Goal: Task Accomplishment & Management: Complete application form

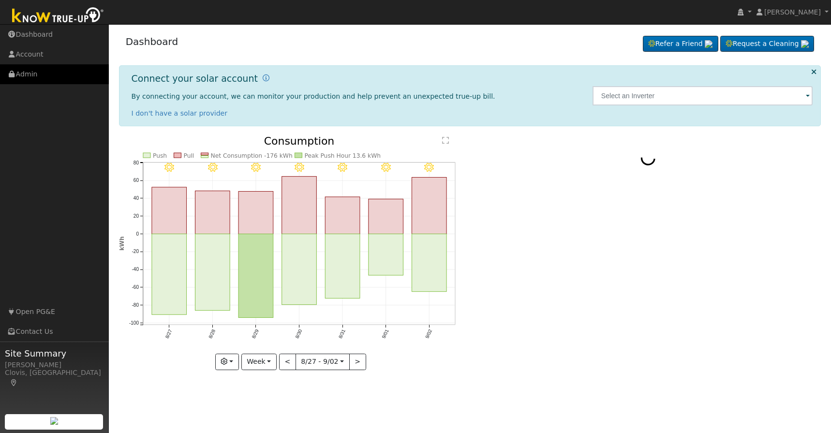
click at [34, 74] on link "Admin" at bounding box center [54, 74] width 109 height 20
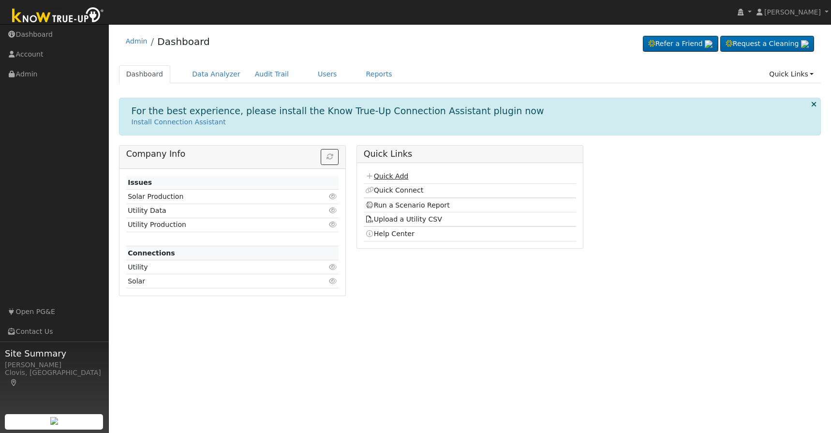
click at [389, 173] on link "Quick Add" at bounding box center [386, 176] width 43 height 8
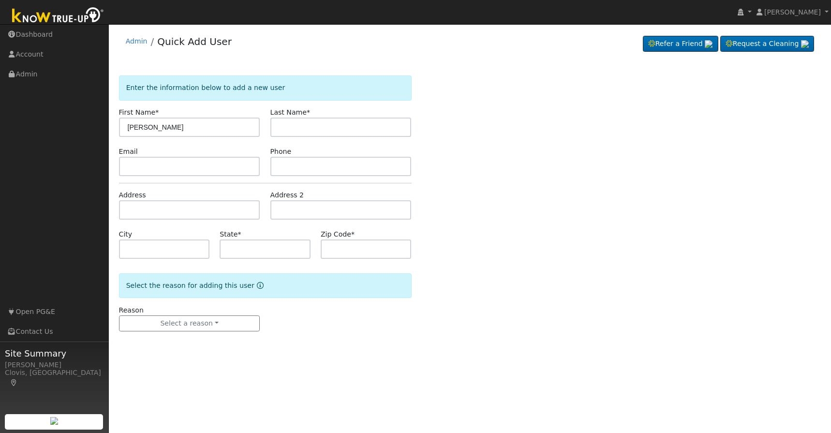
type input "[PERSON_NAME]"
click at [152, 166] on input "text" at bounding box center [189, 166] width 141 height 19
click at [155, 207] on input "text" at bounding box center [189, 209] width 141 height 19
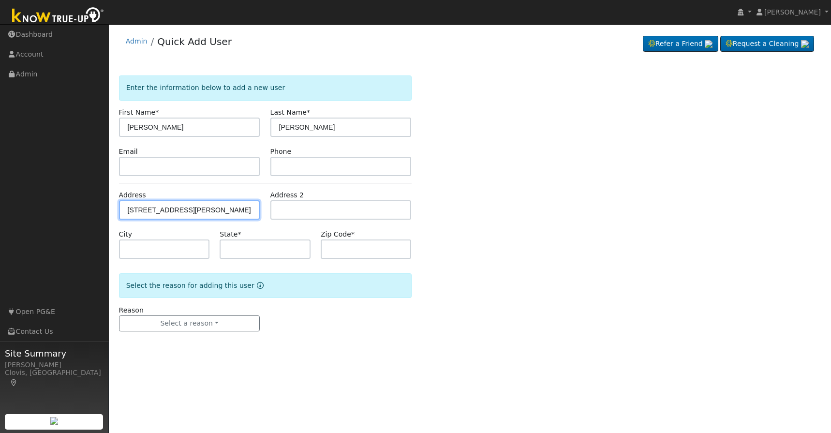
type input "24800 Pittman Hill Road"
type input "Clovis"
type input "CA"
type input "93619"
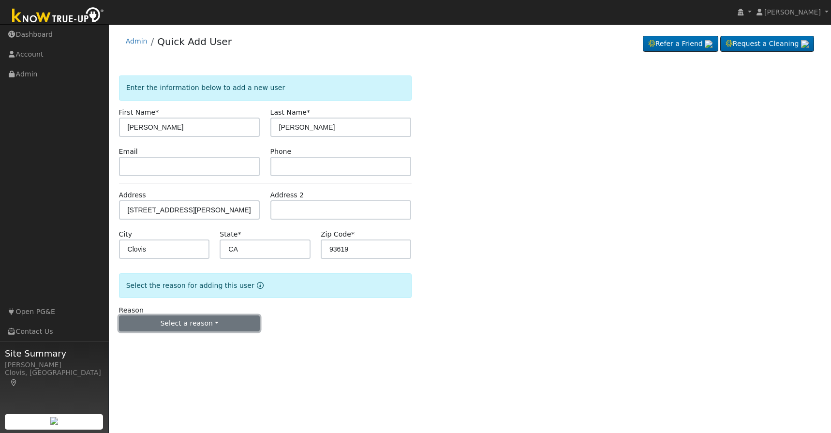
click at [209, 318] on button "Select a reason" at bounding box center [189, 323] width 141 height 16
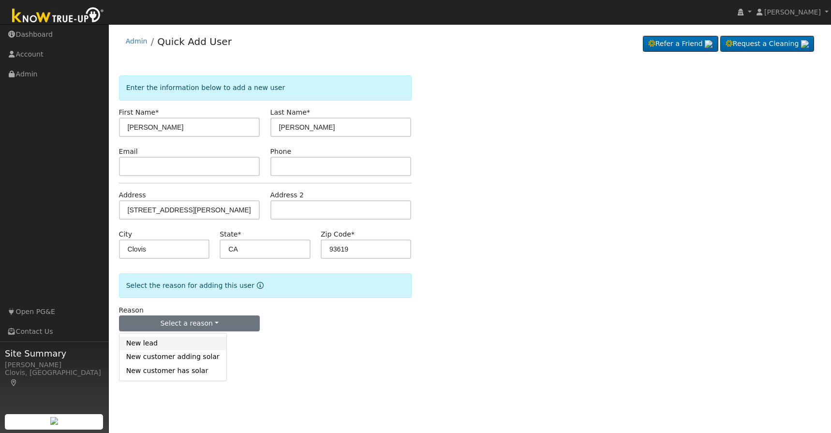
click at [192, 344] on link "New lead" at bounding box center [172, 344] width 107 height 14
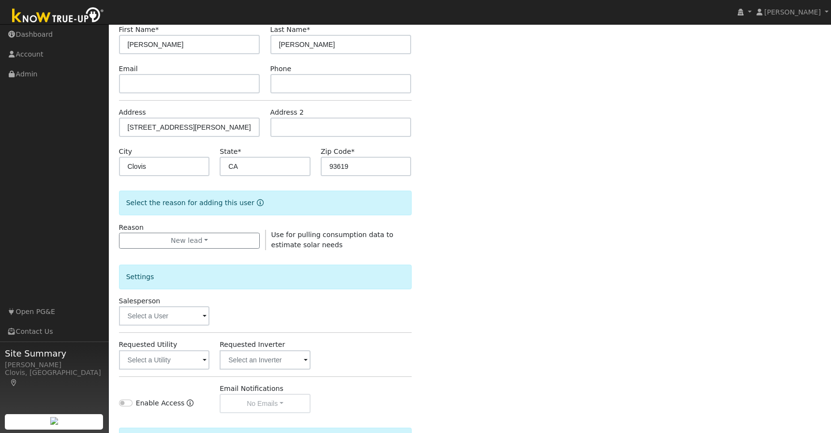
scroll to position [84, 0]
click at [187, 357] on input "text" at bounding box center [164, 358] width 91 height 19
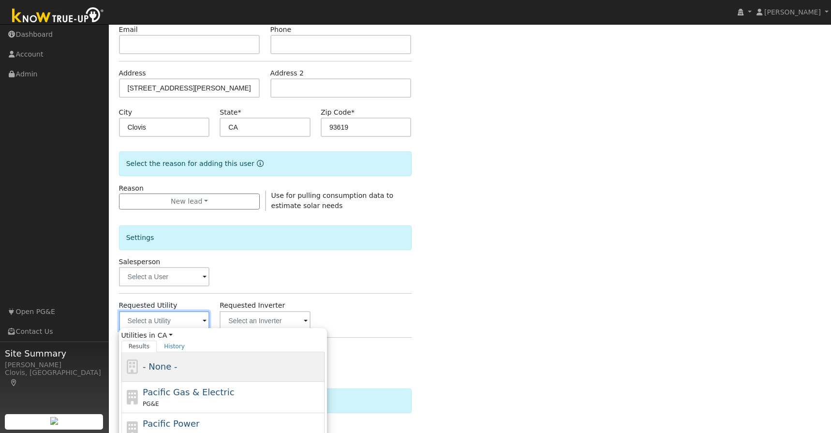
scroll to position [126, 0]
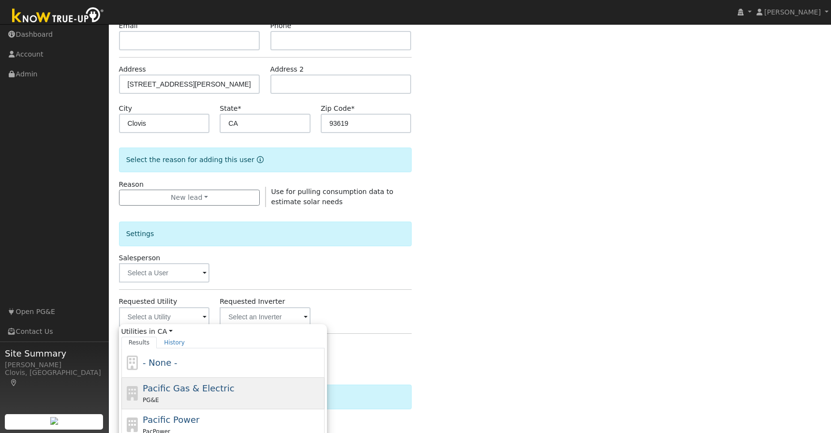
click at [183, 391] on span "Pacific Gas & Electric" at bounding box center [188, 388] width 91 height 10
type input "Pacific Gas & Electric"
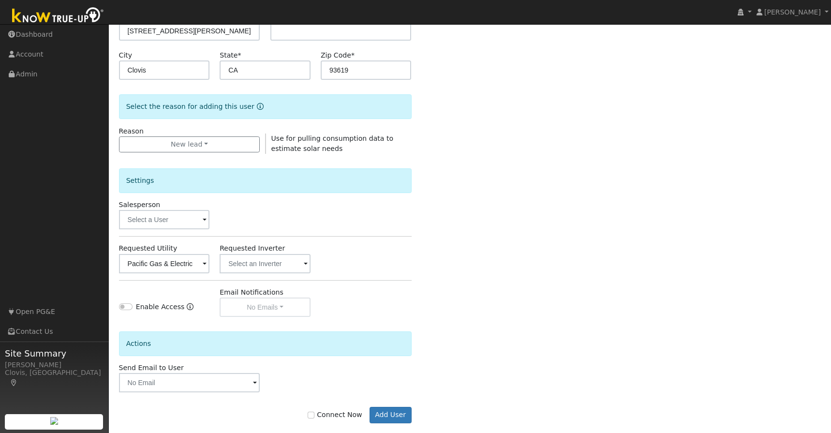
scroll to position [180, 0]
click at [314, 414] on input "Connect Now" at bounding box center [311, 413] width 7 height 7
checkbox input "true"
click at [386, 416] on button "Add User" at bounding box center [391, 413] width 42 height 16
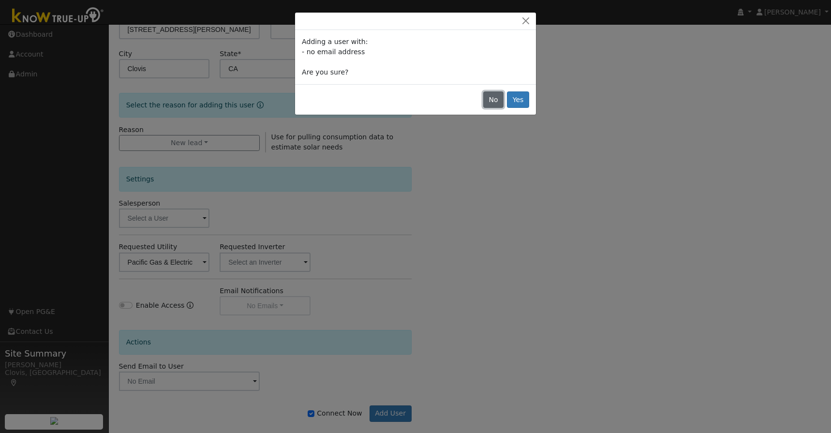
click at [498, 101] on button "No" at bounding box center [493, 99] width 20 height 16
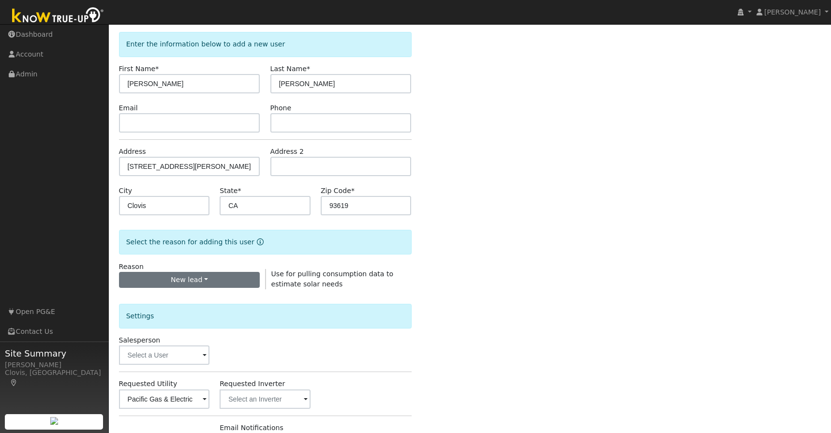
scroll to position [36, 0]
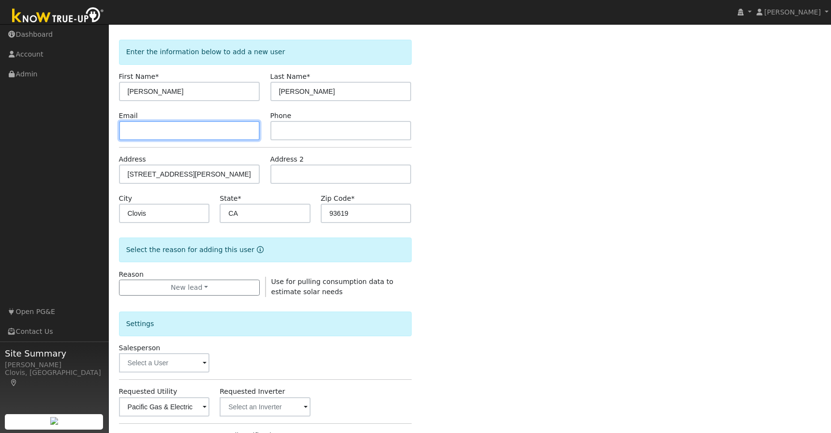
click at [188, 136] on input "text" at bounding box center [189, 130] width 141 height 19
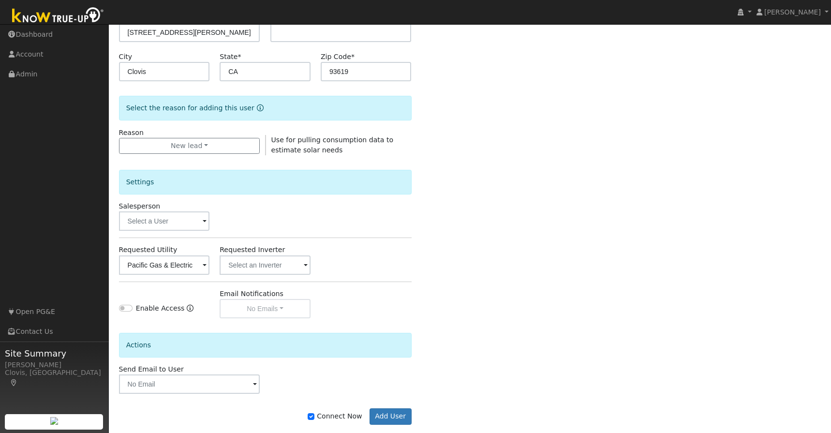
scroll to position [193, 0]
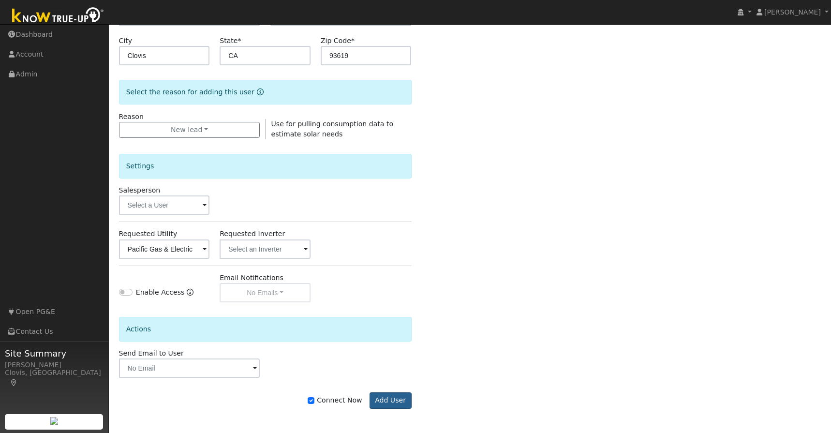
type input "kim@gmail.com"
click at [386, 396] on button "Add User" at bounding box center [391, 400] width 42 height 16
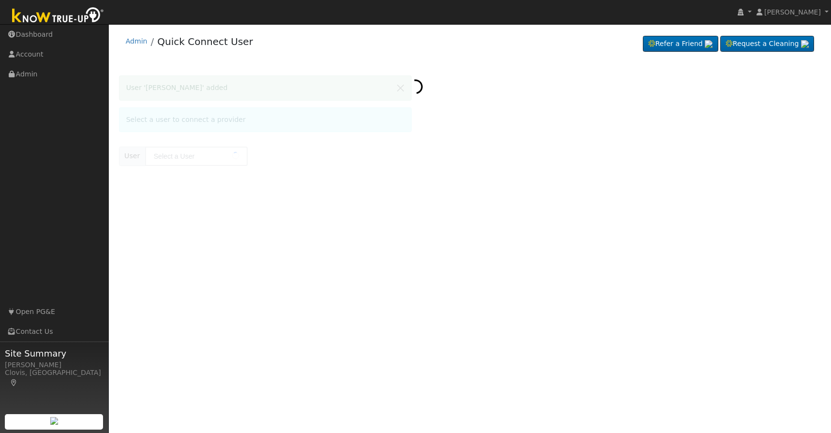
type input "[PERSON_NAME]"
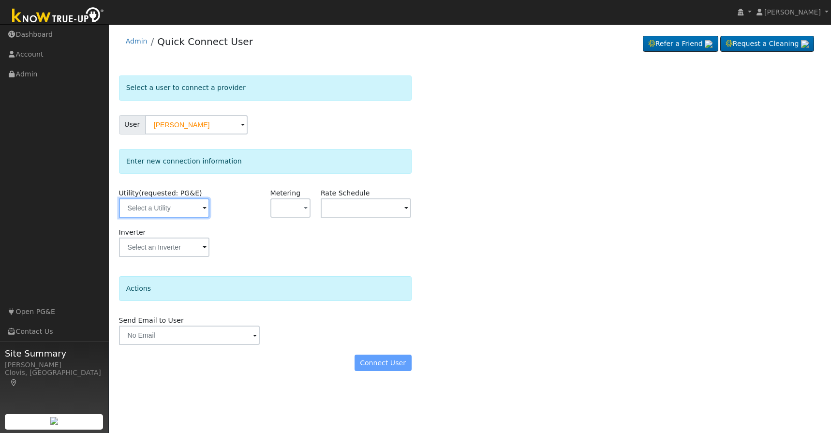
click at [185, 213] on input "text" at bounding box center [164, 207] width 91 height 19
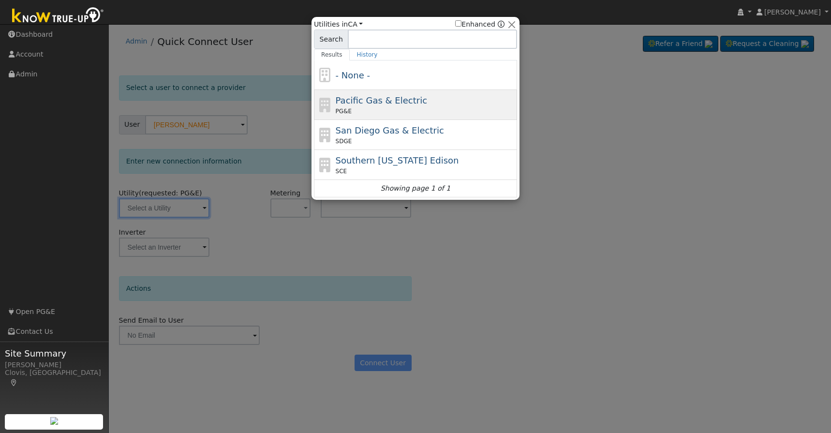
click at [344, 109] on span "PG&E" at bounding box center [344, 111] width 16 height 9
type input "PG&E"
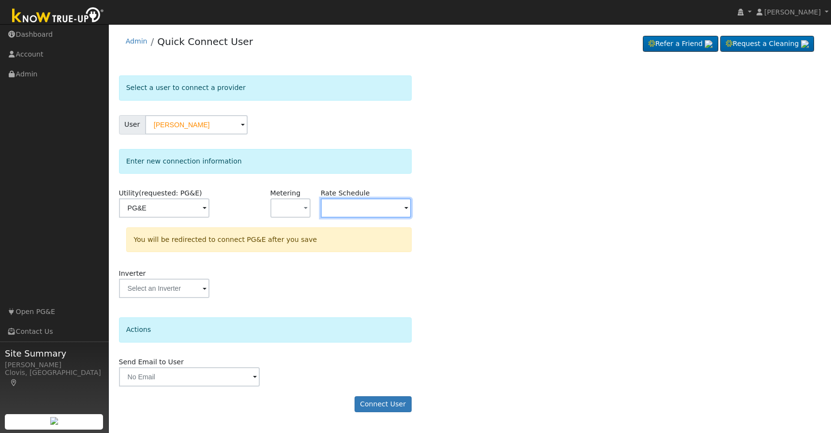
click at [344, 208] on input "text" at bounding box center [366, 207] width 91 height 19
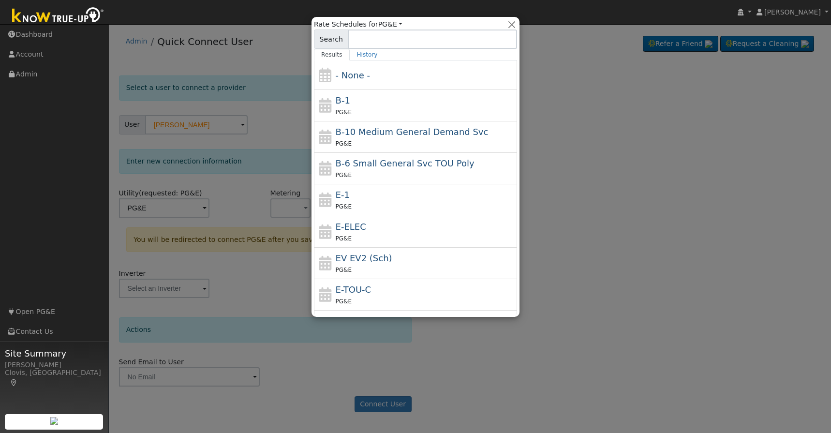
click at [312, 206] on div "Rate Schedules for PG&E All Utilities All States AL AK AZ AR CA CO CT DE FL GA …" at bounding box center [416, 167] width 208 height 300
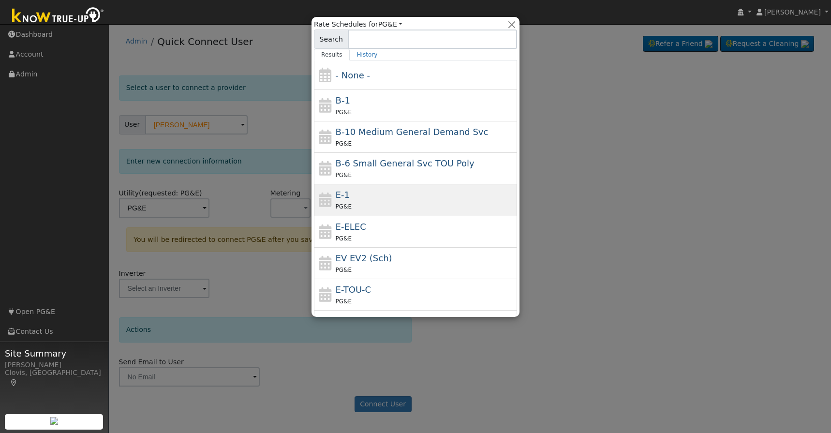
click at [331, 202] on icon at bounding box center [325, 200] width 16 height 15
type input "E-1"
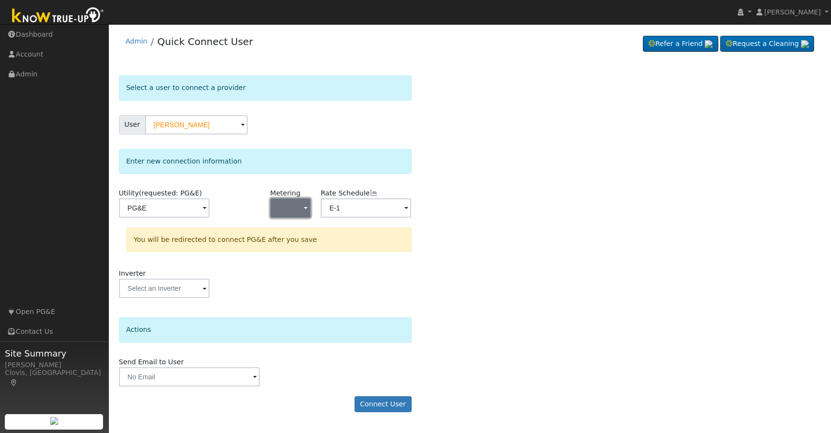
click at [299, 206] on button "button" at bounding box center [290, 207] width 40 height 19
click at [298, 242] on link "NEM" at bounding box center [304, 243] width 67 height 14
click at [369, 401] on button "Connect User" at bounding box center [383, 404] width 57 height 16
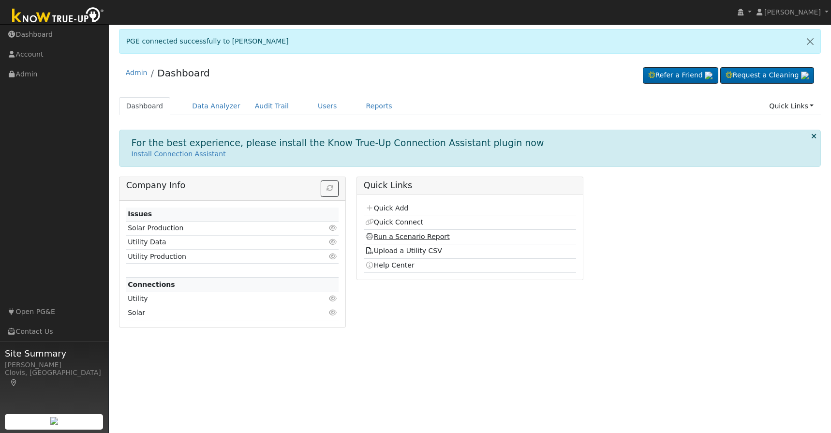
click at [415, 236] on link "Run a Scenario Report" at bounding box center [407, 237] width 85 height 8
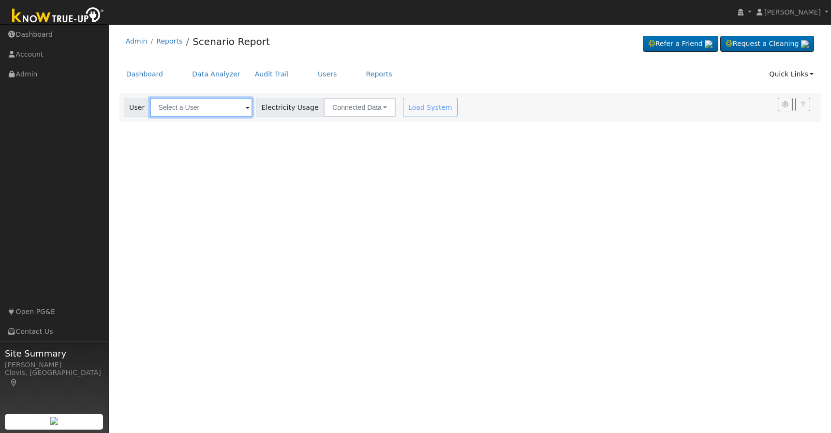
click at [209, 111] on input "text" at bounding box center [201, 107] width 103 height 19
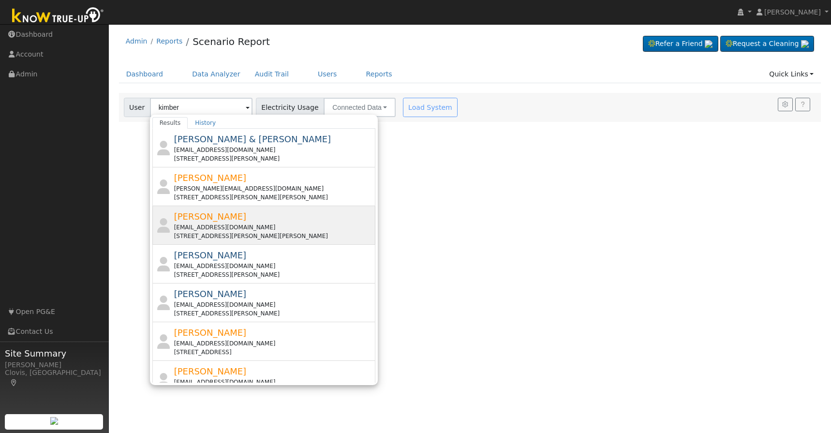
click at [224, 217] on span "[PERSON_NAME]" at bounding box center [210, 216] width 73 height 10
type input "[PERSON_NAME]"
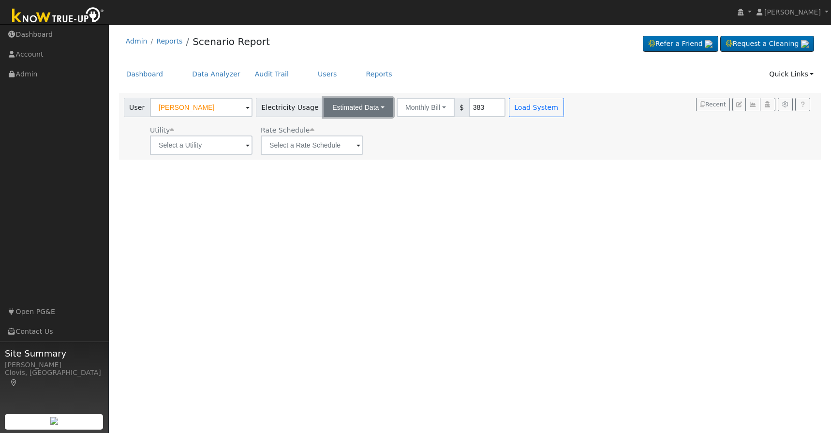
click at [356, 113] on button "Estimated Data" at bounding box center [359, 107] width 70 height 19
click at [350, 131] on link "Connected Data" at bounding box center [358, 129] width 69 height 14
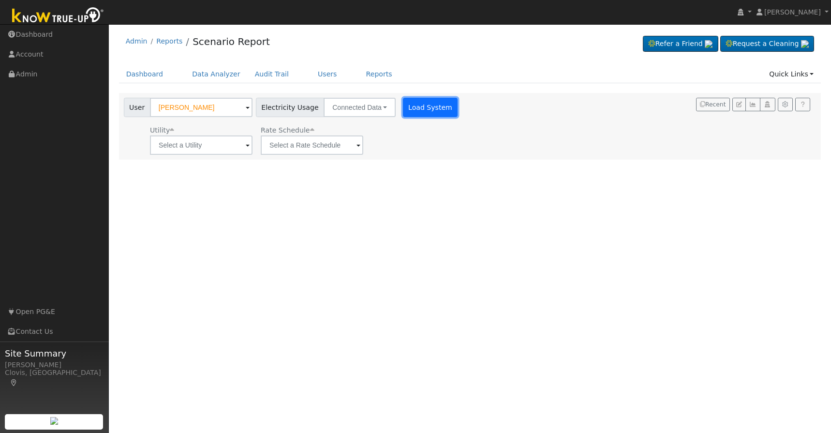
click at [411, 108] on button "Load System" at bounding box center [430, 107] width 55 height 19
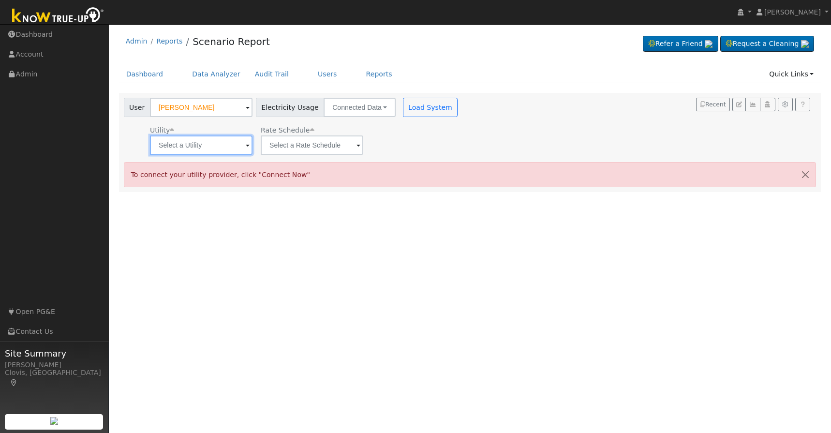
click at [223, 147] on input "text" at bounding box center [201, 144] width 103 height 19
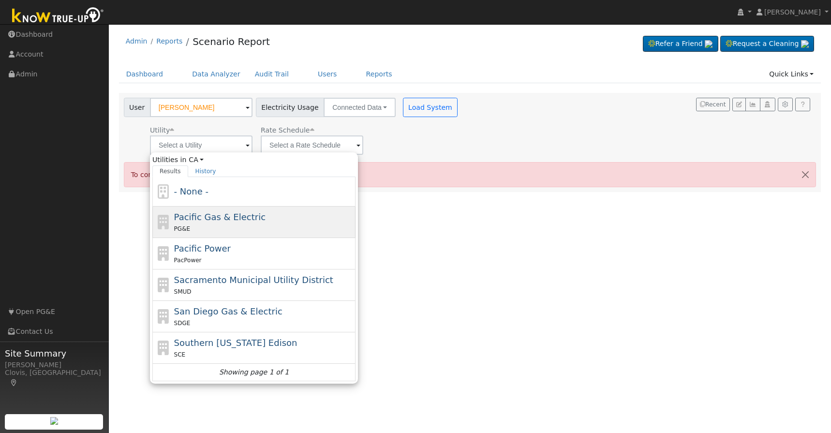
click at [218, 222] on div "Pacific Gas & Electric PG&E" at bounding box center [263, 221] width 179 height 23
type input "Pacific Gas & Electric"
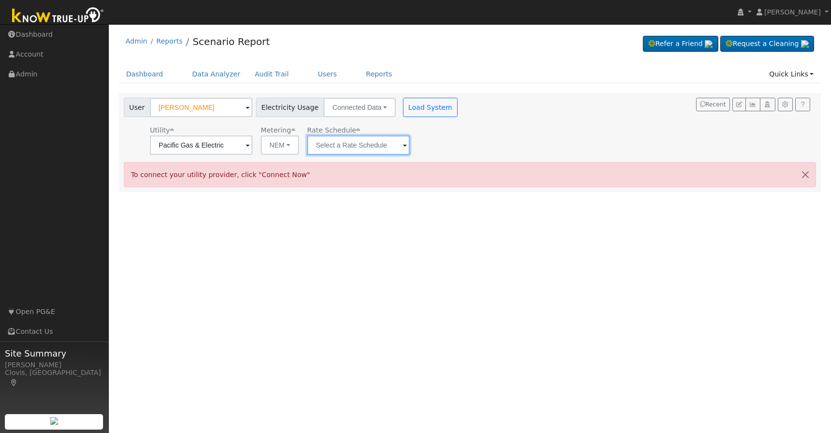
click at [348, 149] on input "text" at bounding box center [358, 144] width 103 height 19
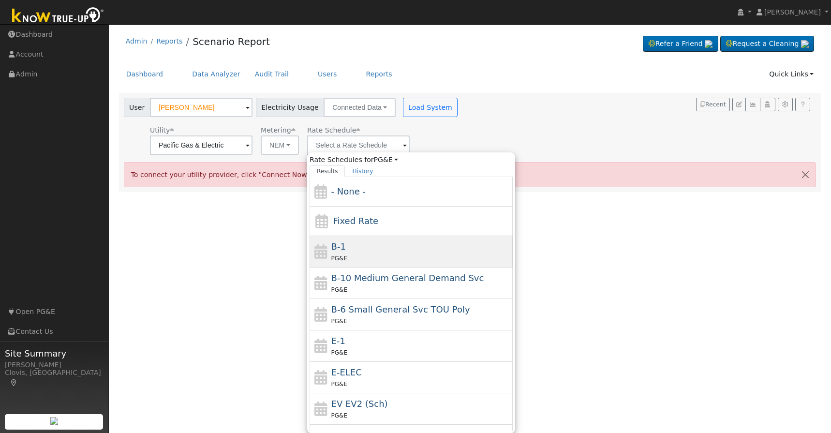
click at [340, 253] on div "PG&E" at bounding box center [420, 258] width 179 height 10
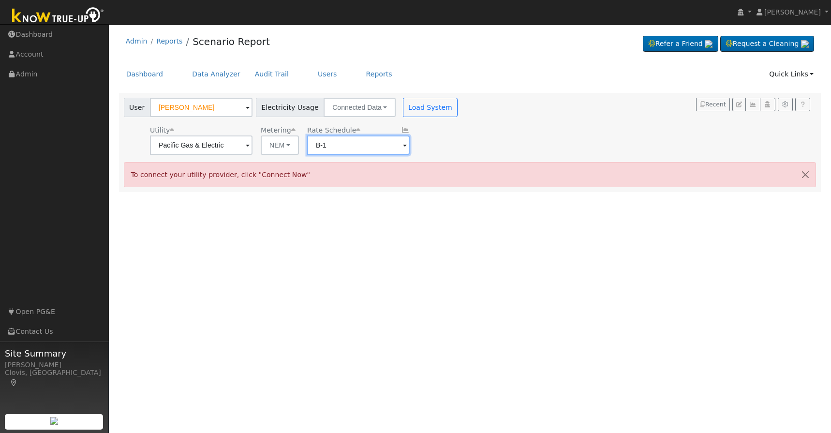
click at [344, 151] on input "B-1" at bounding box center [358, 144] width 103 height 19
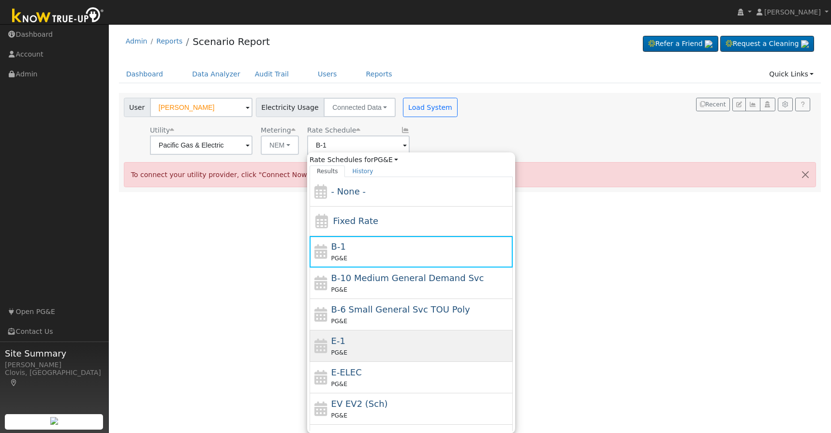
click at [331, 340] on span "E-1" at bounding box center [338, 341] width 14 height 10
type input "E-1"
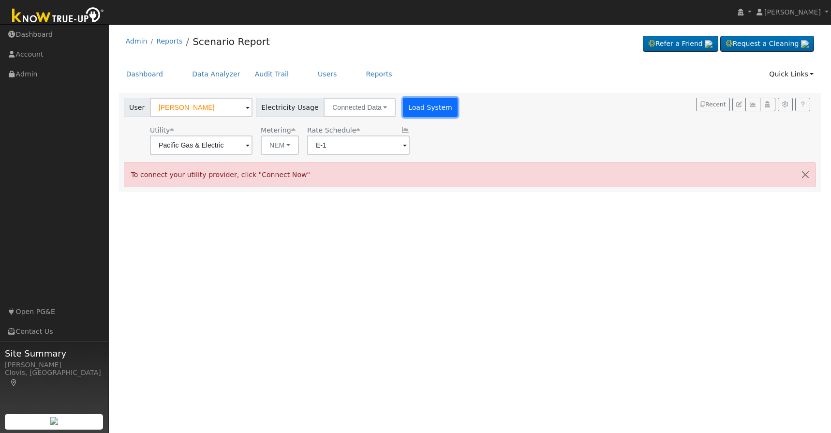
click at [403, 107] on button "Load System" at bounding box center [430, 107] width 55 height 19
click at [223, 108] on input "[PERSON_NAME]" at bounding box center [201, 107] width 103 height 19
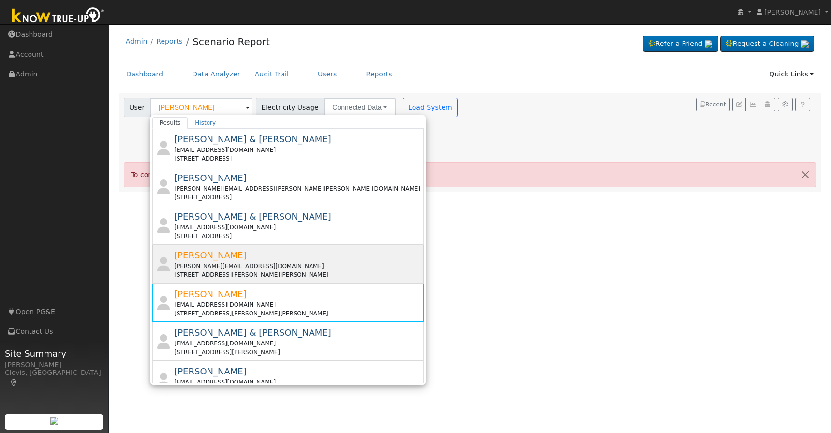
click at [222, 249] on div "[PERSON_NAME] [PERSON_NAME][EMAIL_ADDRESS][DOMAIN_NAME] [STREET_ADDRESS][PERSON…" at bounding box center [298, 264] width 248 height 30
type input "[PERSON_NAME]"
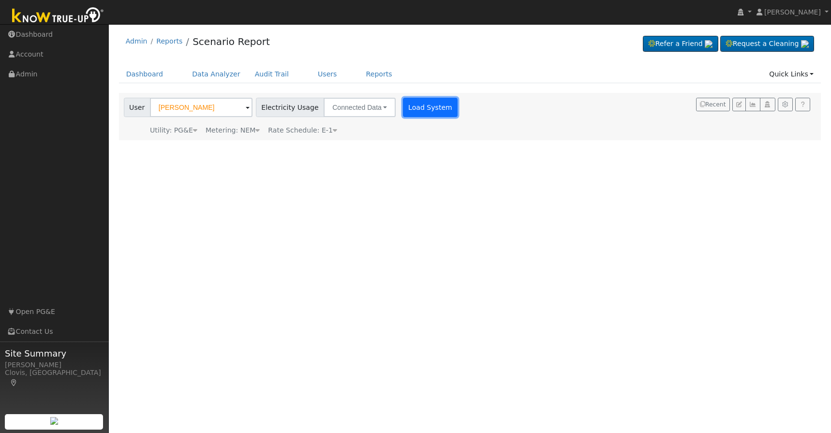
click at [404, 110] on button "Load System" at bounding box center [430, 107] width 55 height 19
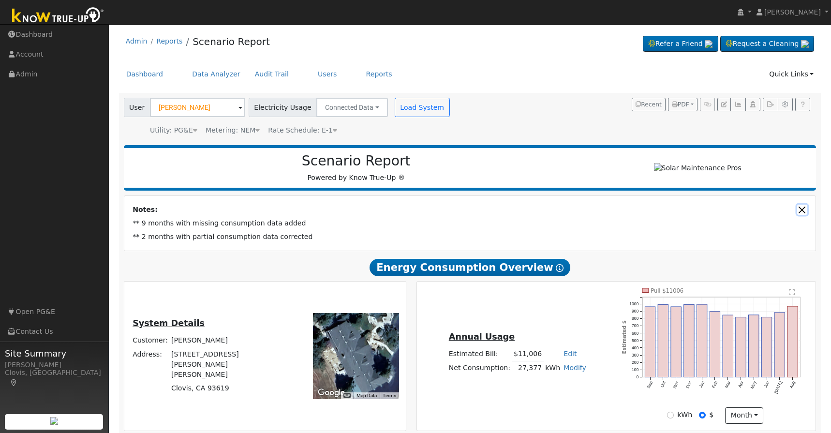
click at [800, 212] on button "Close" at bounding box center [802, 210] width 10 height 10
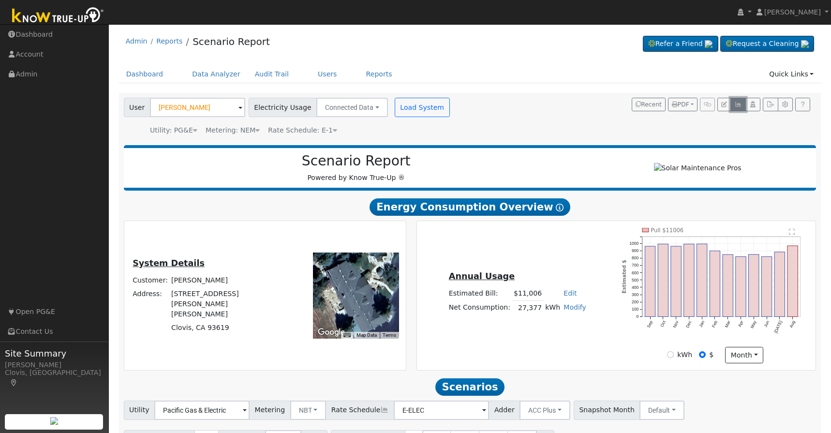
click at [736, 105] on icon "button" at bounding box center [737, 105] width 7 height 6
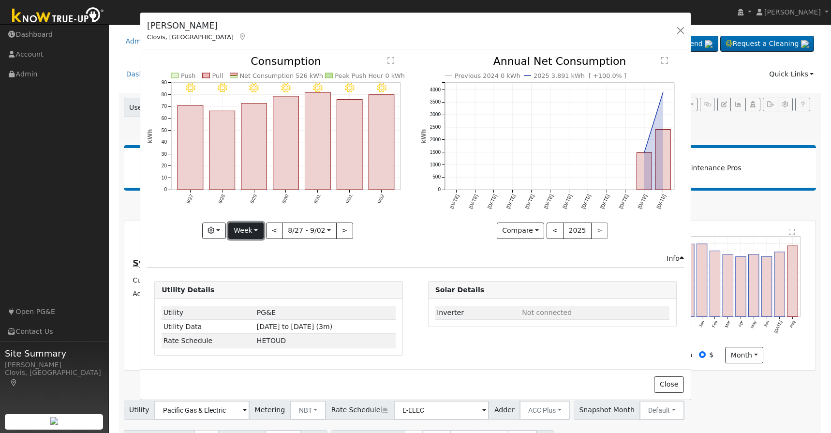
click at [256, 229] on button "Week" at bounding box center [245, 231] width 35 height 16
click at [252, 275] on link "Month" at bounding box center [262, 278] width 67 height 14
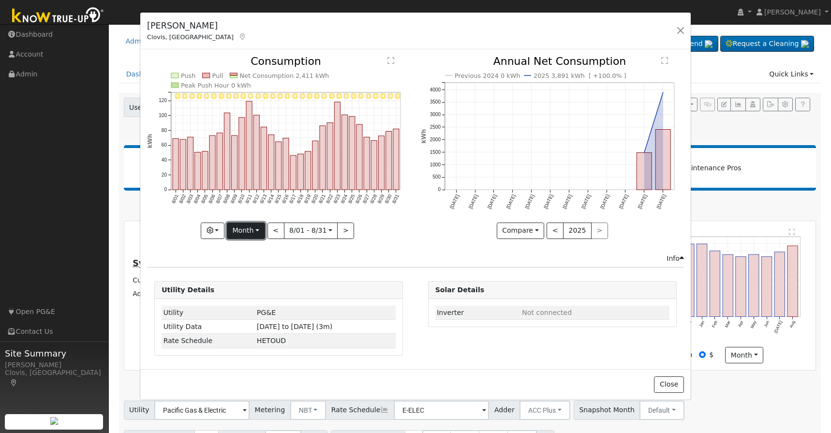
click at [264, 234] on button "Month" at bounding box center [246, 231] width 38 height 16
click at [252, 292] on link "Year" at bounding box center [260, 291] width 67 height 14
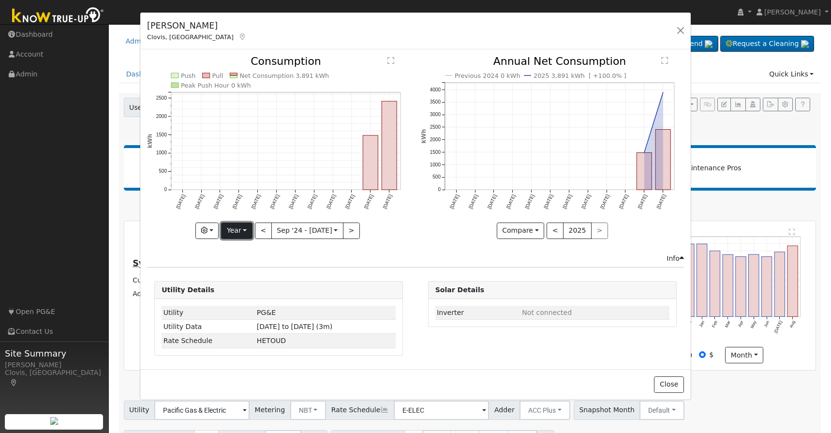
click at [247, 231] on button "Year" at bounding box center [236, 231] width 31 height 16
click at [245, 248] on link "Day" at bounding box center [255, 251] width 67 height 14
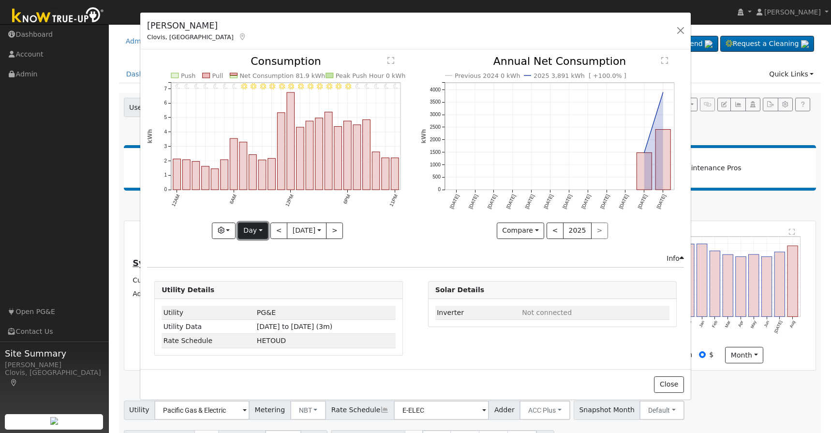
click at [262, 233] on button "Day" at bounding box center [253, 231] width 30 height 16
click at [258, 234] on button "Day" at bounding box center [253, 231] width 30 height 16
click at [276, 230] on button "<" at bounding box center [278, 231] width 17 height 16
click at [0, 0] on div at bounding box center [0, 0] width 0 height 0
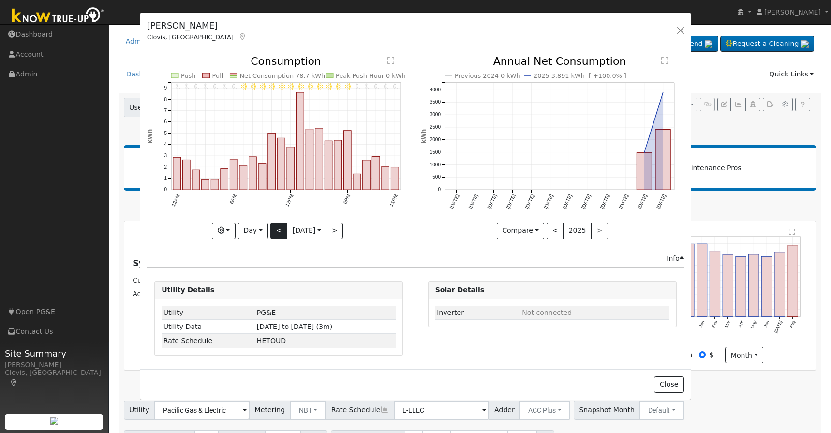
click at [276, 230] on div at bounding box center [278, 147] width 263 height 182
click at [276, 230] on button "<" at bounding box center [278, 231] width 17 height 16
type input "[DATE]"
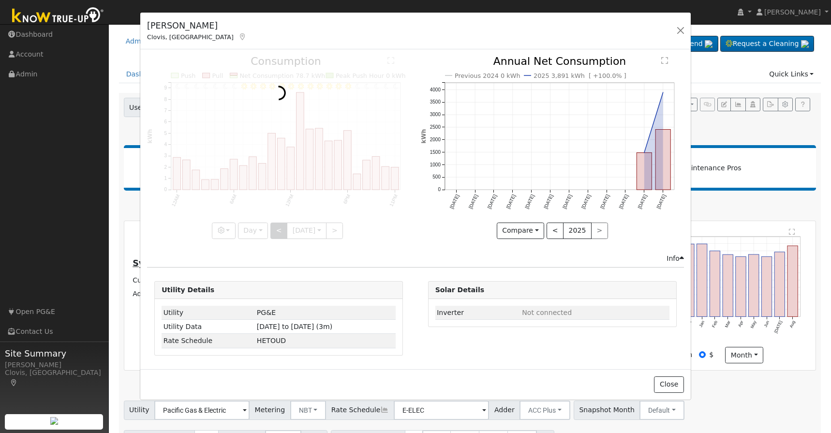
click at [276, 230] on div at bounding box center [278, 147] width 263 height 182
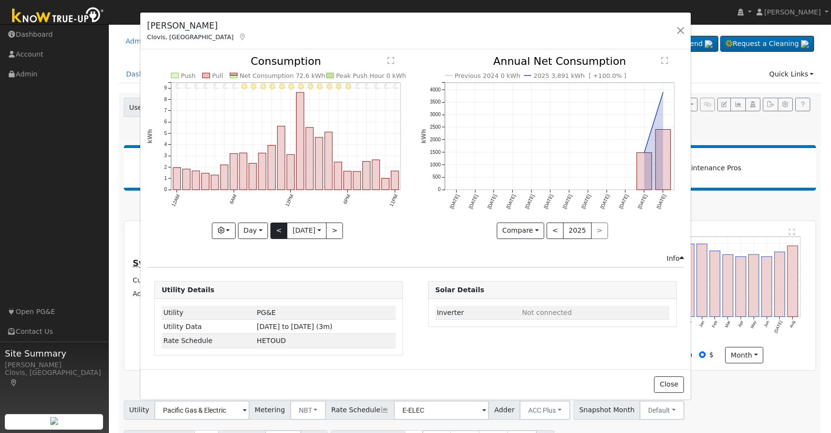
click at [276, 230] on div at bounding box center [278, 147] width 263 height 182
click at [324, 231] on input "[DATE]" at bounding box center [306, 230] width 39 height 15
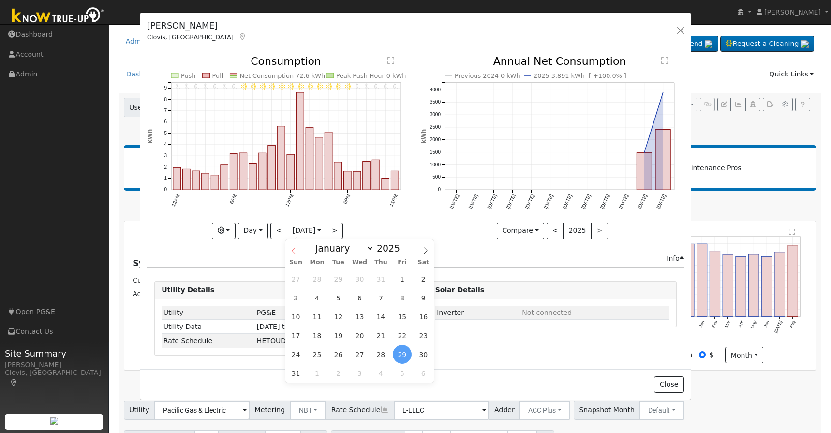
click at [293, 253] on icon at bounding box center [293, 250] width 7 height 7
select select "6"
click at [342, 296] on span "8" at bounding box center [338, 297] width 19 height 19
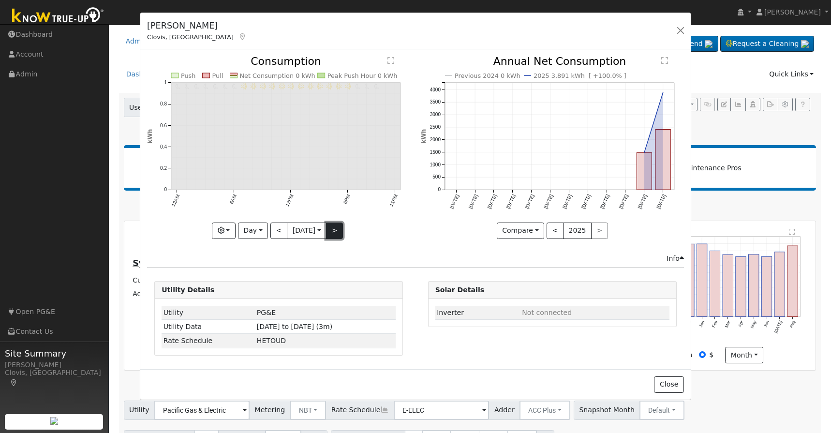
click at [336, 230] on button ">" at bounding box center [334, 231] width 17 height 16
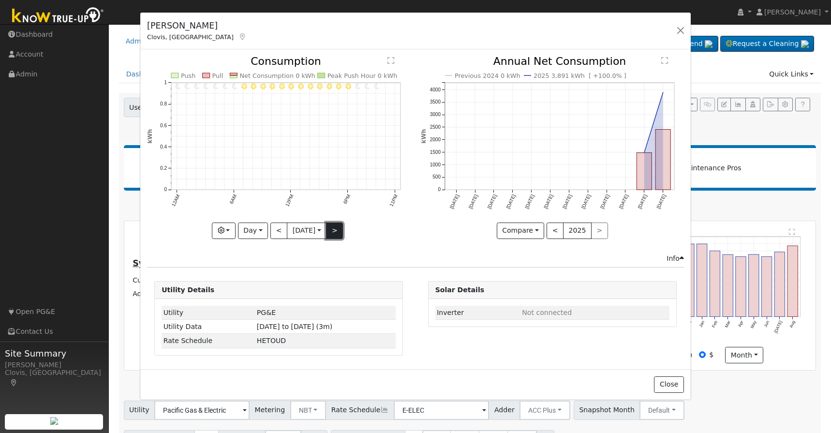
click at [336, 230] on button ">" at bounding box center [334, 231] width 17 height 16
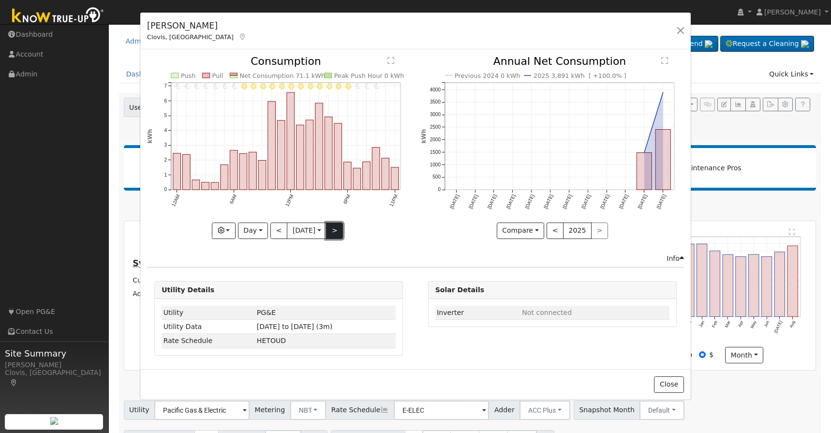
click at [336, 230] on button ">" at bounding box center [334, 231] width 17 height 16
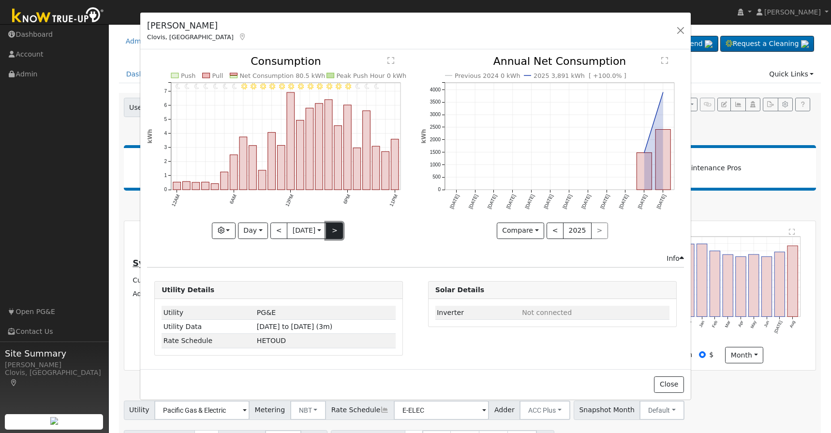
click at [336, 230] on button ">" at bounding box center [334, 231] width 17 height 16
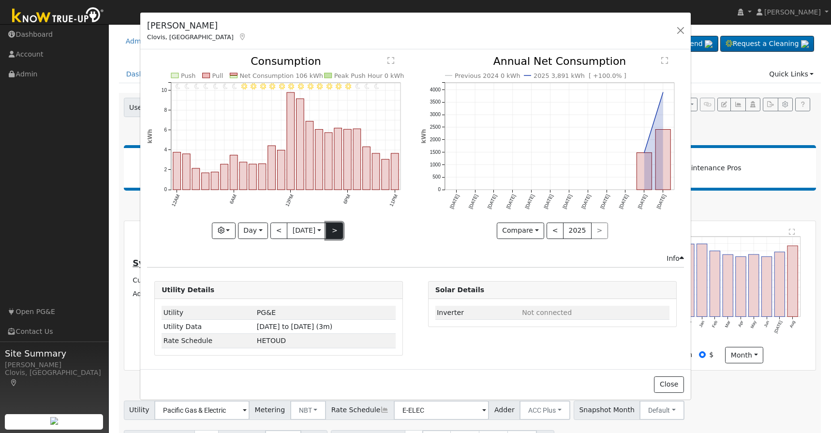
click at [336, 230] on button ">" at bounding box center [334, 231] width 17 height 16
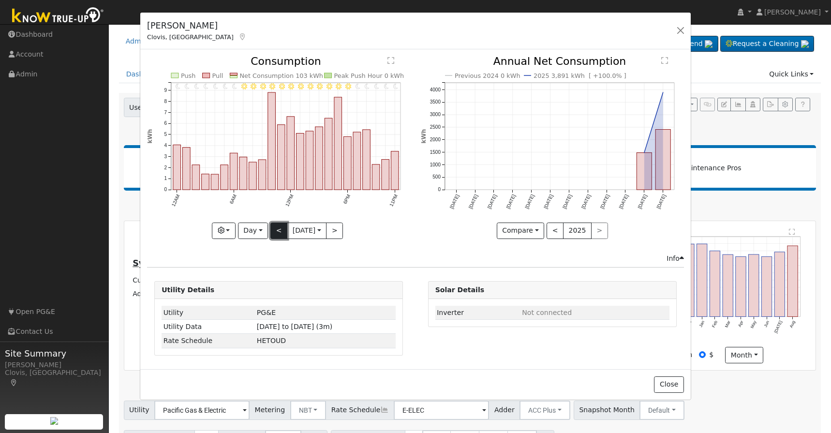
click at [276, 231] on button "<" at bounding box center [278, 231] width 17 height 16
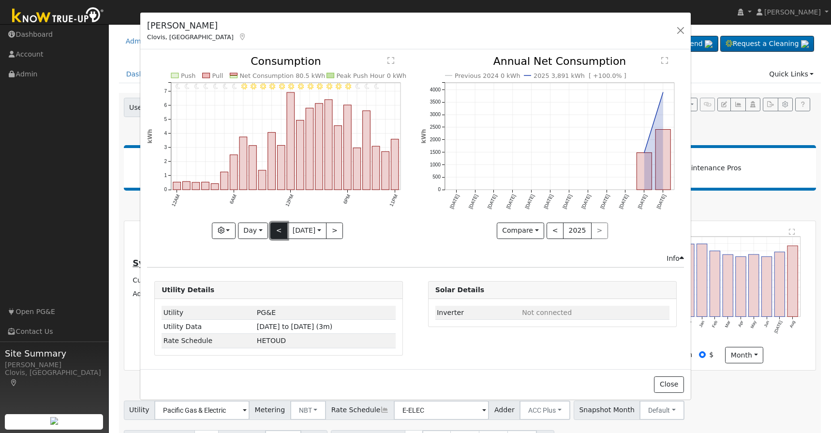
click at [276, 231] on button "<" at bounding box center [278, 231] width 17 height 16
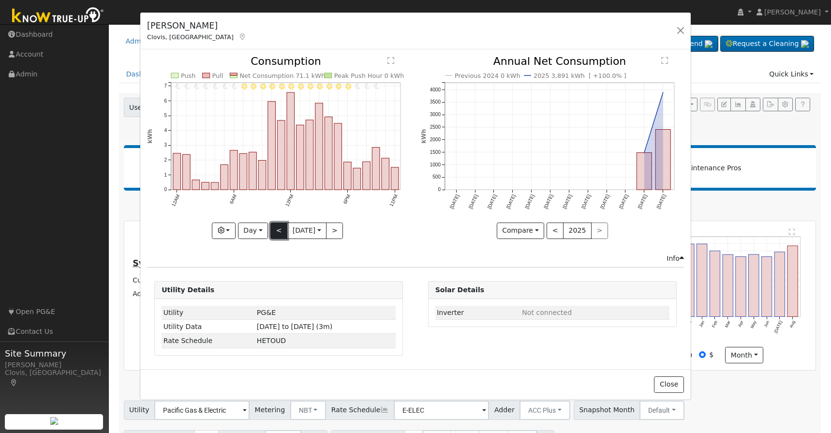
click at [276, 231] on button "<" at bounding box center [278, 231] width 17 height 16
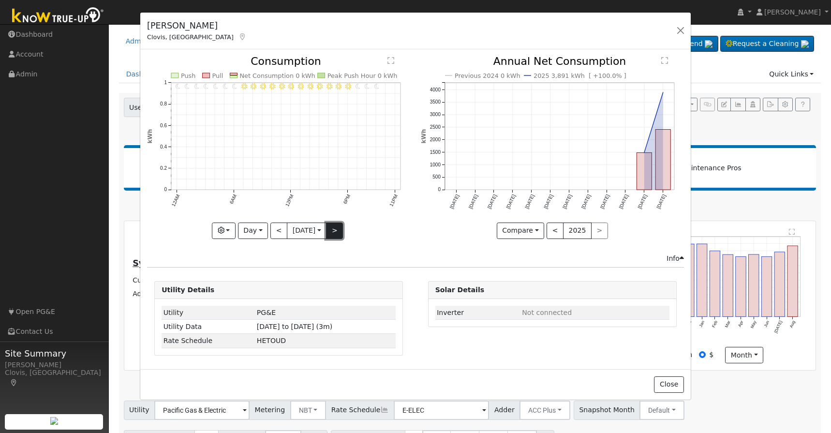
click at [340, 231] on button ">" at bounding box center [334, 231] width 17 height 16
type input "[DATE]"
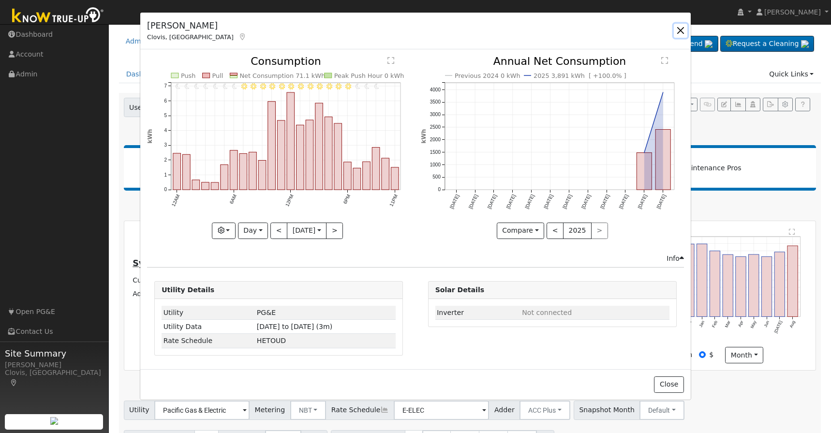
click at [682, 30] on button "button" at bounding box center [681, 31] width 14 height 14
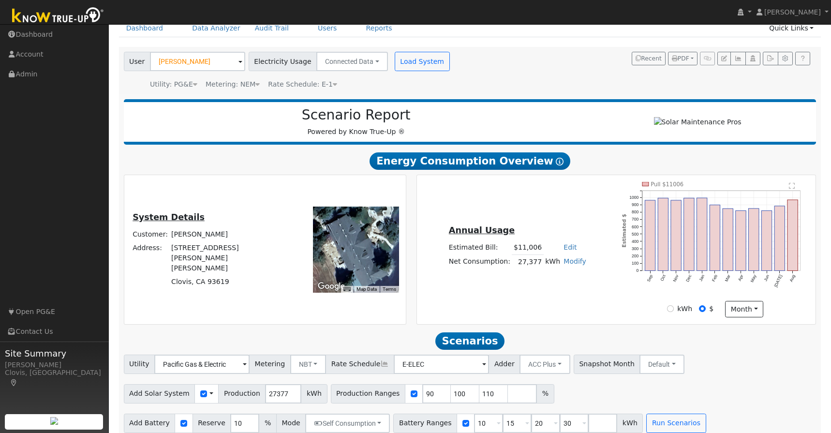
scroll to position [59, 0]
